Goal: Task Accomplishment & Management: Use online tool/utility

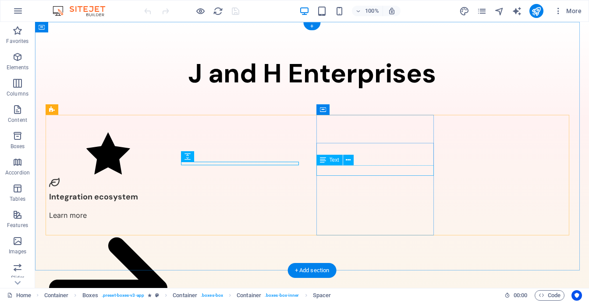
drag, startPoint x: 367, startPoint y: 169, endPoint x: 344, endPoint y: 171, distance: 22.9
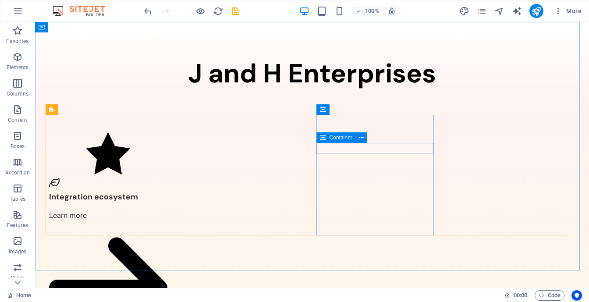
click at [324, 141] on icon at bounding box center [323, 137] width 6 height 11
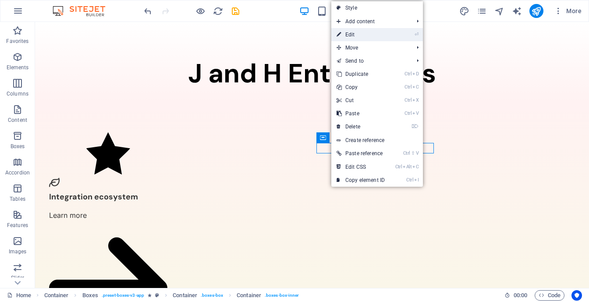
click at [381, 31] on link "⏎ Edit" at bounding box center [360, 34] width 59 height 13
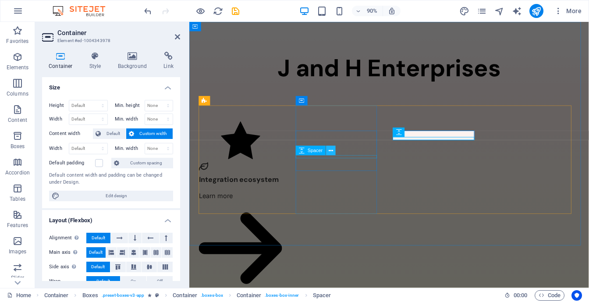
click at [329, 153] on icon at bounding box center [330, 150] width 4 height 8
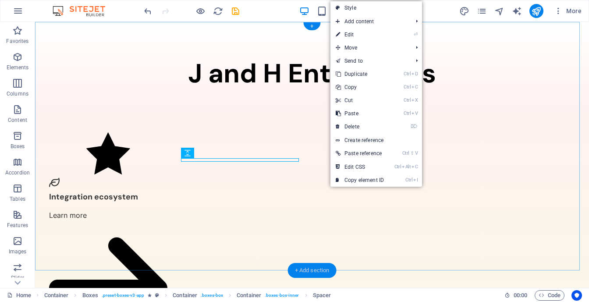
drag, startPoint x: 330, startPoint y: 267, endPoint x: 164, endPoint y: 135, distance: 212.0
click at [330, 267] on div "+ Add section" at bounding box center [312, 270] width 49 height 15
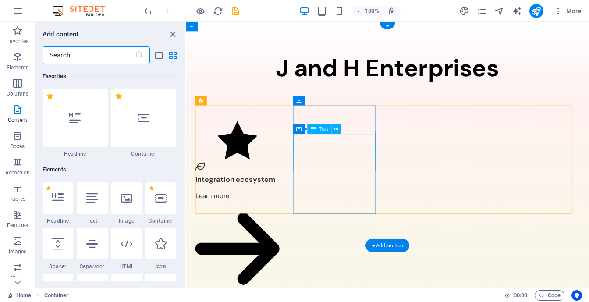
scroll to position [1532, 0]
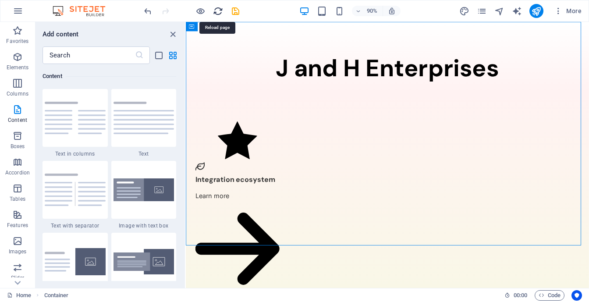
click at [215, 10] on icon "reload" at bounding box center [218, 11] width 10 height 10
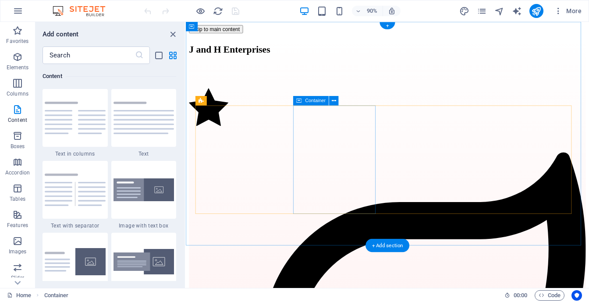
scroll to position [0, 0]
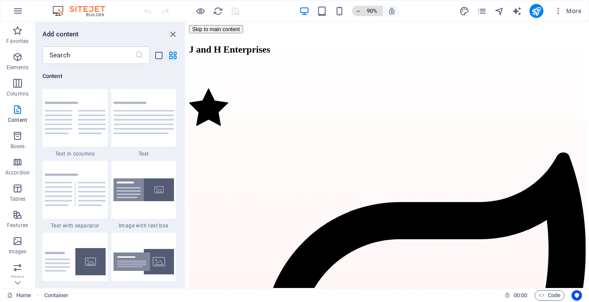
click at [357, 12] on icon "button" at bounding box center [358, 11] width 6 height 6
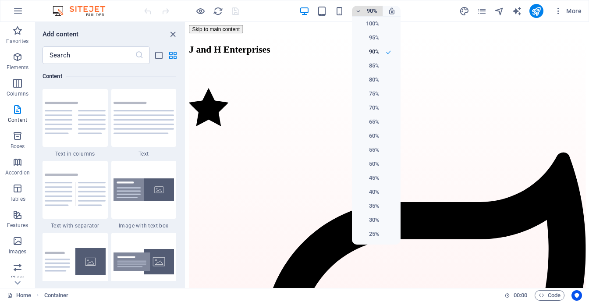
click at [357, 12] on div at bounding box center [294, 151] width 589 height 302
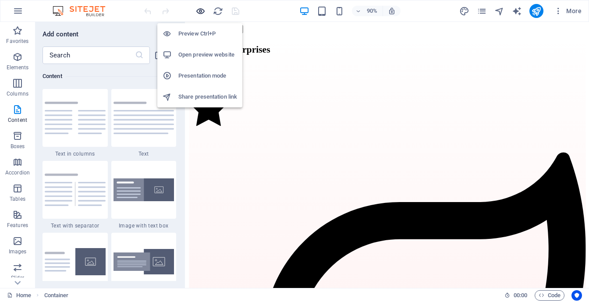
click at [199, 11] on icon "button" at bounding box center [200, 11] width 10 height 10
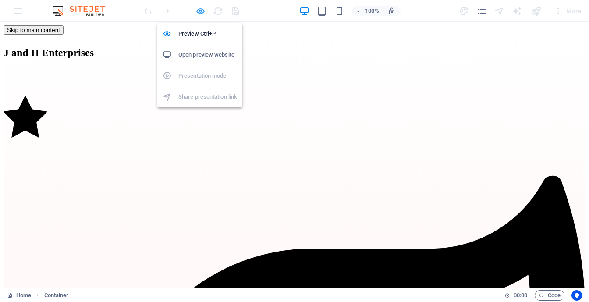
click at [201, 13] on icon "button" at bounding box center [200, 11] width 10 height 10
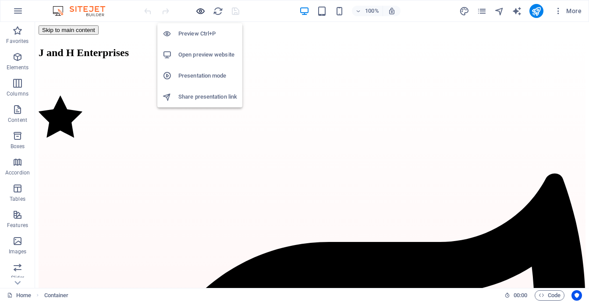
click at [200, 13] on icon "button" at bounding box center [200, 11] width 10 height 10
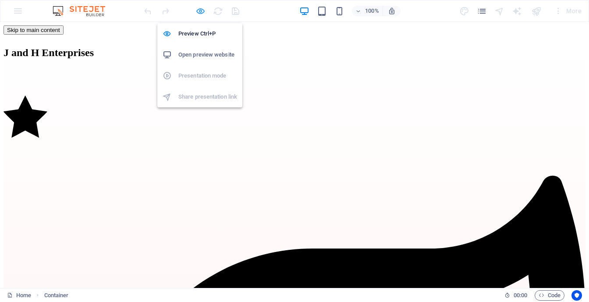
click at [202, 11] on icon "button" at bounding box center [200, 11] width 10 height 10
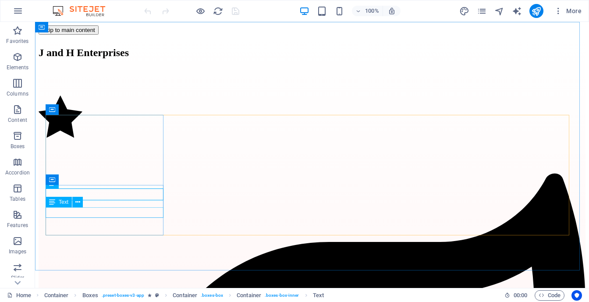
click at [65, 205] on div "Text" at bounding box center [59, 202] width 26 height 11
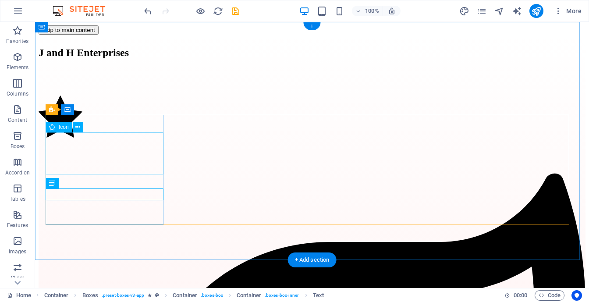
click at [152, 138] on figure at bounding box center [312, 117] width 546 height 44
